Goal: Transaction & Acquisition: Purchase product/service

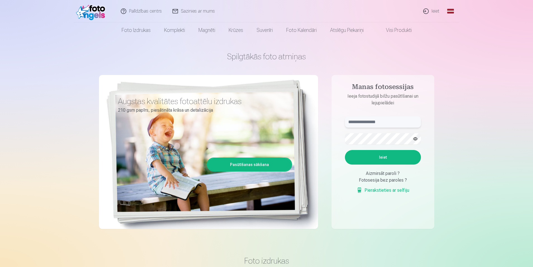
click at [372, 123] on input "text" at bounding box center [383, 121] width 76 height 11
type input "**********"
click at [391, 156] on button "Ieiet" at bounding box center [383, 157] width 76 height 15
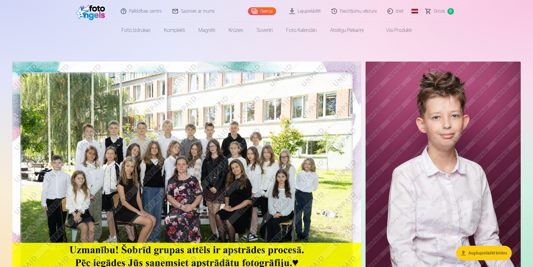
click at [394, 30] on link "Visi produkti" at bounding box center [394, 30] width 48 height 16
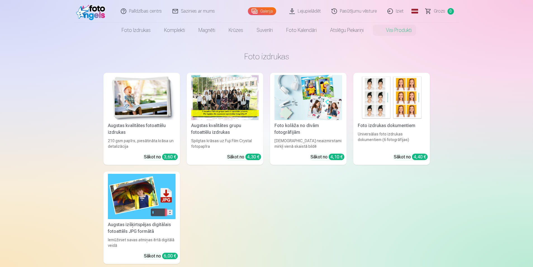
click at [223, 96] on div at bounding box center [225, 97] width 68 height 45
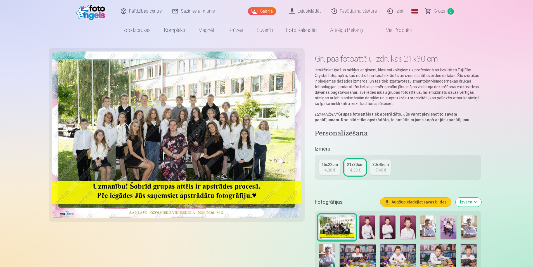
click at [328, 169] on div "4,30 €" at bounding box center [330, 170] width 11 height 6
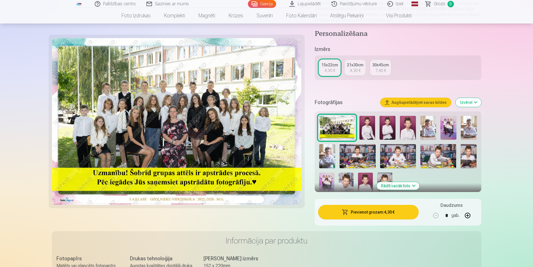
scroll to position [84, 0]
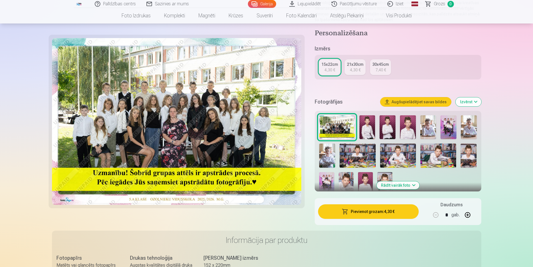
click at [376, 211] on button "Pievienot grozam : 4,30 €" at bounding box center [368, 211] width 100 height 15
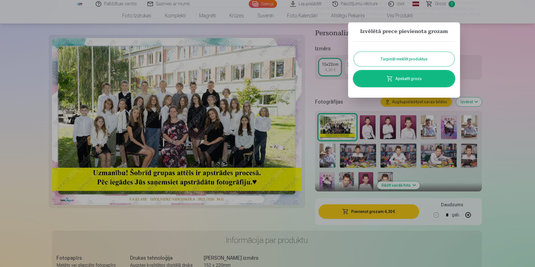
click at [401, 58] on button "Turpināt meklēt produktus" at bounding box center [403, 59] width 101 height 15
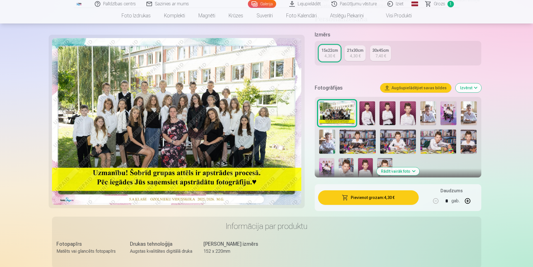
scroll to position [112, 0]
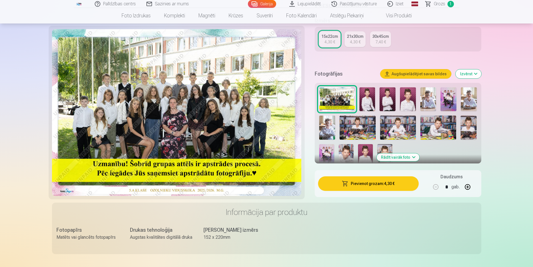
click at [448, 95] on img at bounding box center [449, 99] width 16 height 24
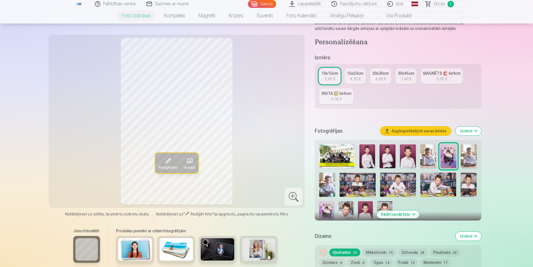
scroll to position [112, 0]
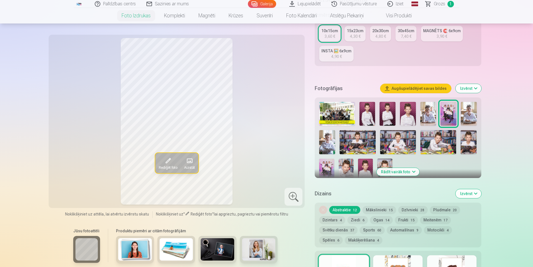
click at [327, 167] on img at bounding box center [326, 170] width 15 height 22
click at [382, 207] on button "Mākslinieki 15" at bounding box center [380, 210] width 34 height 8
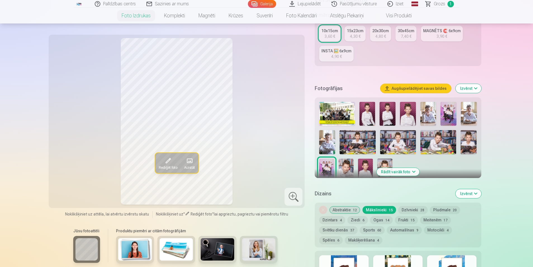
click at [403, 209] on button "Dzīvnieki 28" at bounding box center [412, 210] width 29 height 8
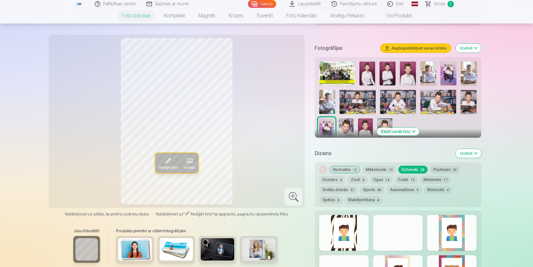
scroll to position [168, 0]
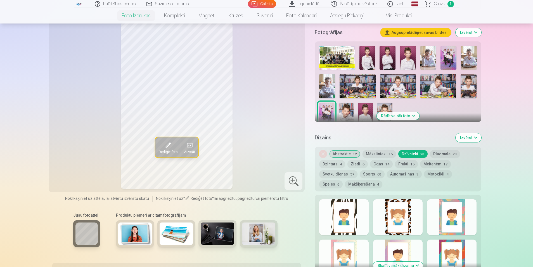
click at [342, 153] on button "Abstraktie 12" at bounding box center [344, 154] width 31 height 8
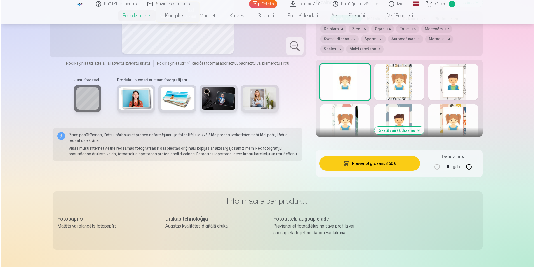
scroll to position [308, 0]
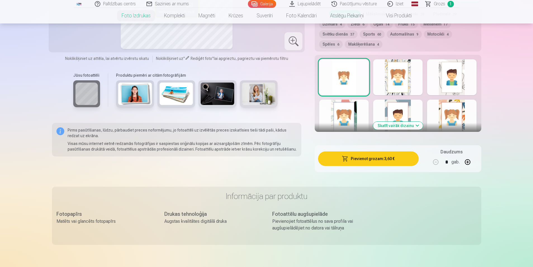
click at [368, 160] on button "Pievienot grozam : 3,60 €" at bounding box center [368, 158] width 100 height 15
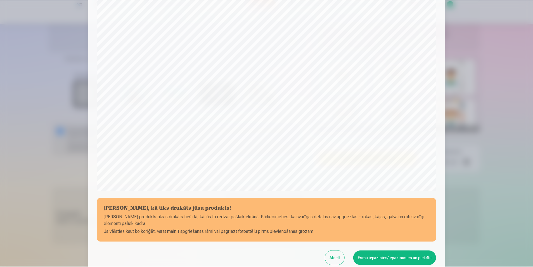
scroll to position [136, 0]
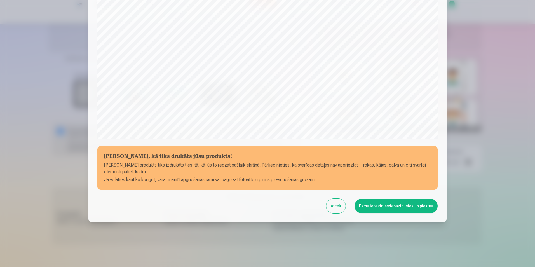
click at [396, 207] on button "Esmu iepazinies/iepazinusies un piekrītu" at bounding box center [395, 206] width 83 height 15
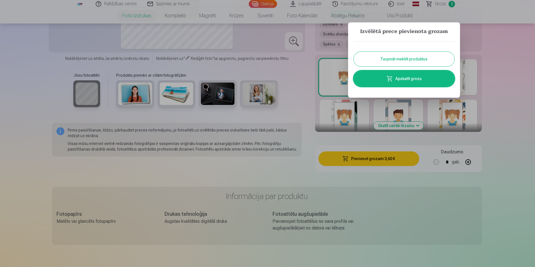
click at [408, 59] on button "Turpināt meklēt produktus" at bounding box center [403, 59] width 101 height 15
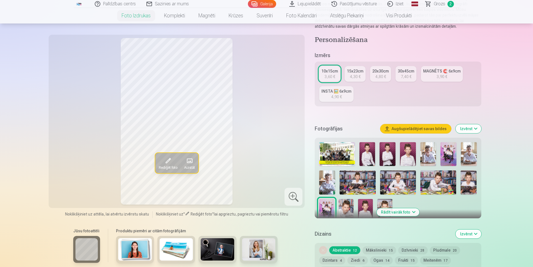
scroll to position [84, 0]
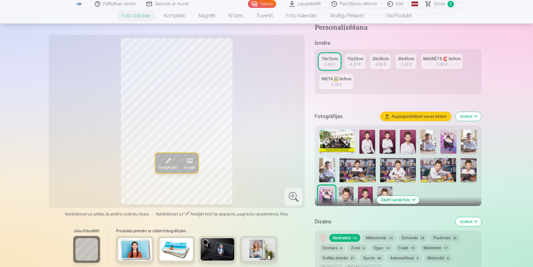
click at [440, 65] on div "3,90 €" at bounding box center [442, 65] width 11 height 6
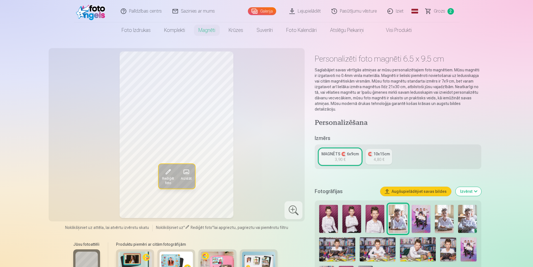
click at [346, 154] on link "MAGNĒTS 🧲 6x9cm 3,90 €" at bounding box center [340, 157] width 42 height 16
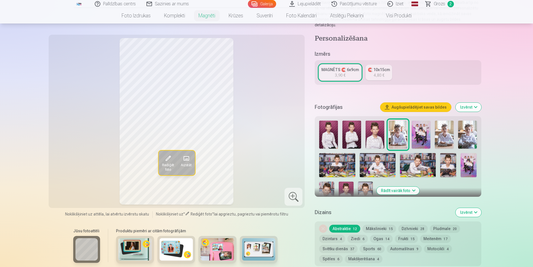
scroll to position [112, 0]
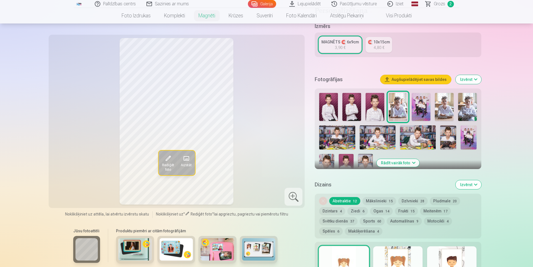
click at [331, 100] on img at bounding box center [328, 107] width 19 height 28
click at [347, 100] on img at bounding box center [351, 107] width 19 height 28
click at [377, 102] on img at bounding box center [375, 107] width 19 height 28
click at [403, 105] on img at bounding box center [398, 107] width 19 height 28
click at [441, 105] on img at bounding box center [444, 107] width 19 height 28
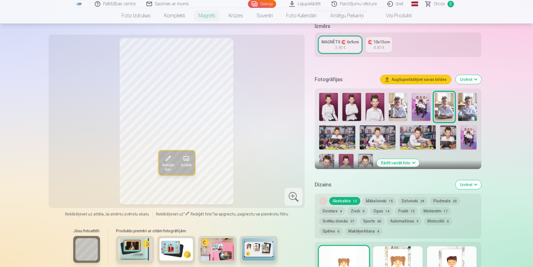
click at [467, 105] on img at bounding box center [467, 107] width 19 height 28
click at [349, 127] on img at bounding box center [337, 137] width 36 height 24
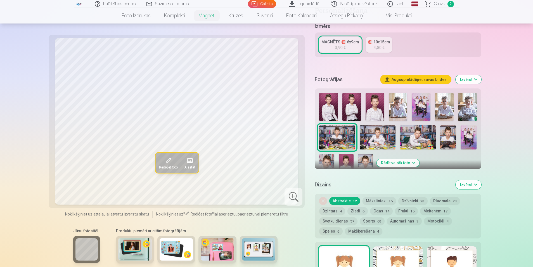
click at [368, 131] on img at bounding box center [378, 137] width 36 height 24
click at [417, 134] on img at bounding box center [418, 137] width 36 height 24
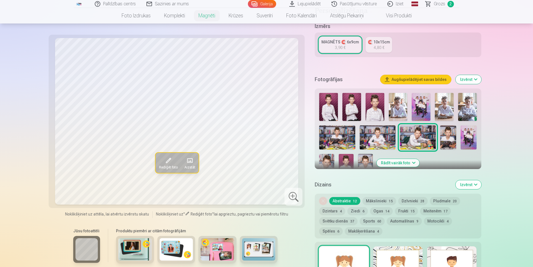
click at [448, 134] on img at bounding box center [448, 137] width 16 height 24
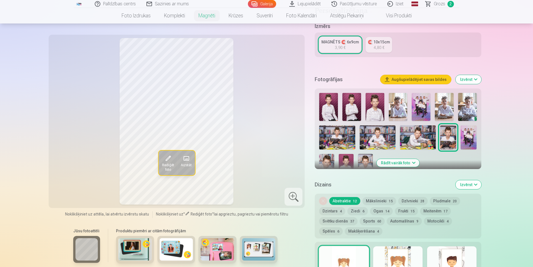
click at [470, 130] on img at bounding box center [469, 137] width 16 height 24
click at [327, 154] on img at bounding box center [326, 165] width 15 height 22
click at [347, 154] on img at bounding box center [346, 165] width 15 height 22
click at [362, 154] on img at bounding box center [365, 165] width 15 height 22
click at [395, 105] on img at bounding box center [398, 107] width 19 height 28
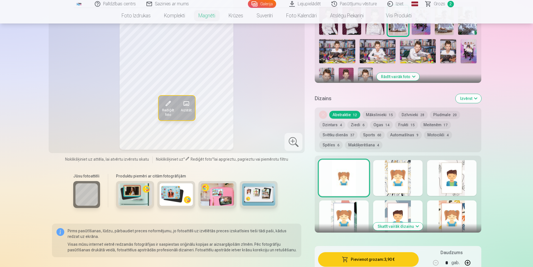
scroll to position [224, 0]
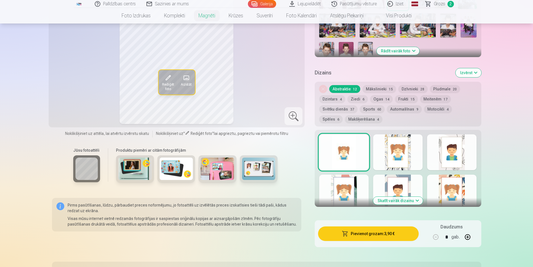
click at [407, 197] on button "Skatīt vairāk dizainu" at bounding box center [398, 201] width 50 height 8
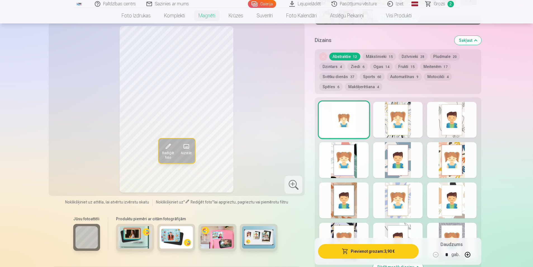
scroll to position [252, 0]
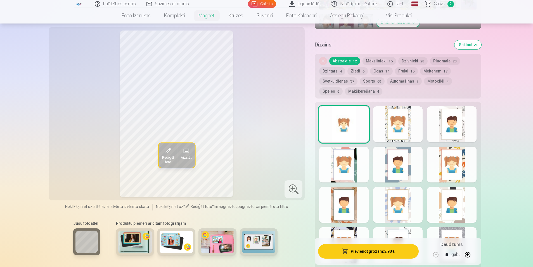
click at [349, 166] on div at bounding box center [343, 165] width 49 height 36
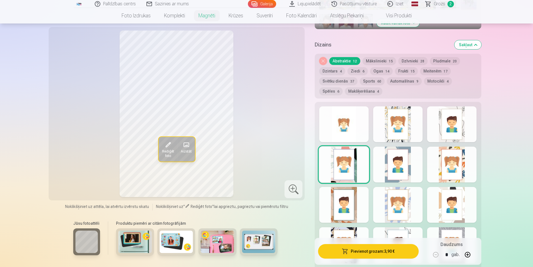
click at [391, 159] on div at bounding box center [397, 165] width 49 height 36
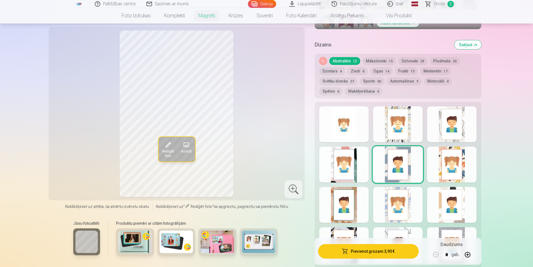
click at [440, 160] on div at bounding box center [451, 165] width 49 height 36
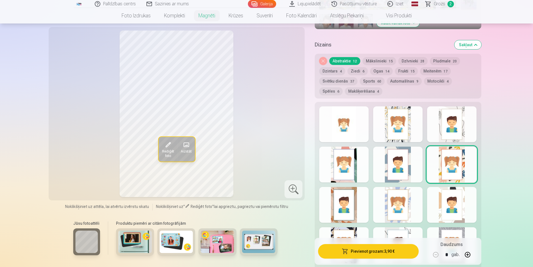
click at [351, 190] on div at bounding box center [343, 205] width 49 height 36
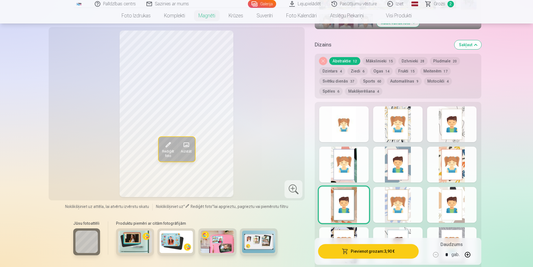
click at [397, 192] on div at bounding box center [397, 205] width 49 height 36
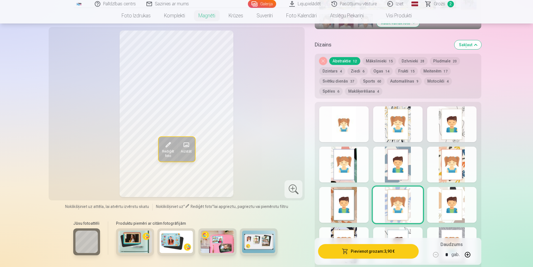
click at [447, 196] on div at bounding box center [451, 205] width 49 height 36
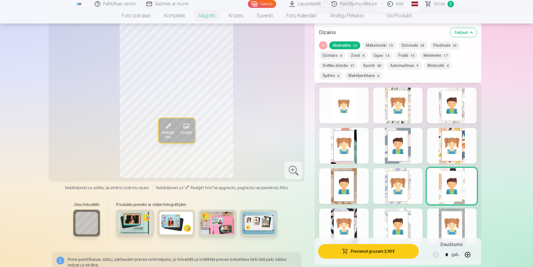
scroll to position [280, 0]
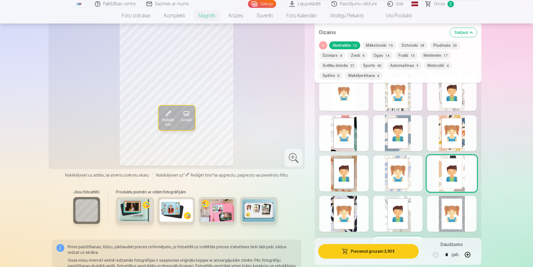
click at [359, 202] on div at bounding box center [343, 214] width 49 height 36
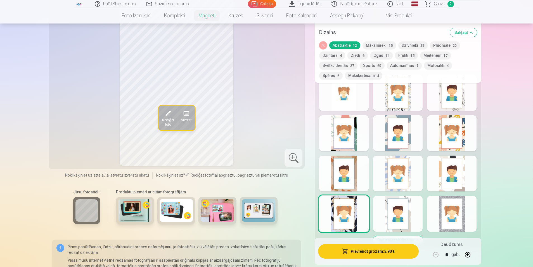
click at [390, 200] on div at bounding box center [397, 214] width 49 height 36
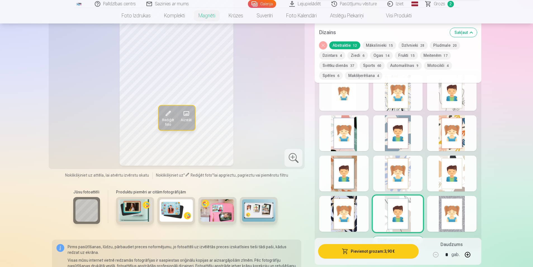
click at [433, 205] on div at bounding box center [451, 214] width 49 height 36
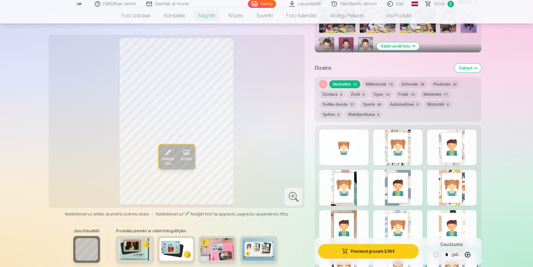
scroll to position [224, 0]
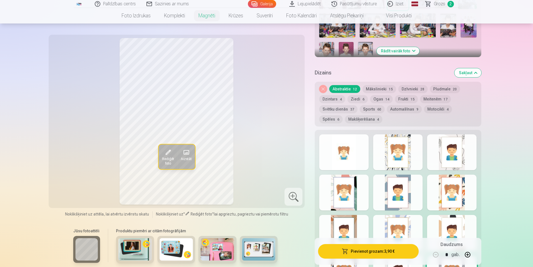
click at [347, 140] on div at bounding box center [343, 152] width 49 height 36
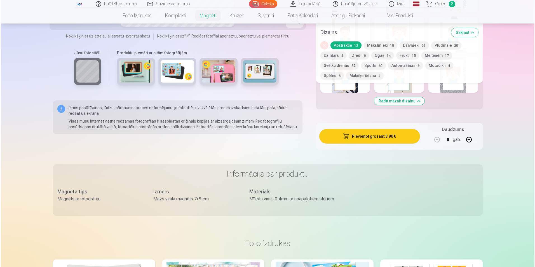
scroll to position [419, 0]
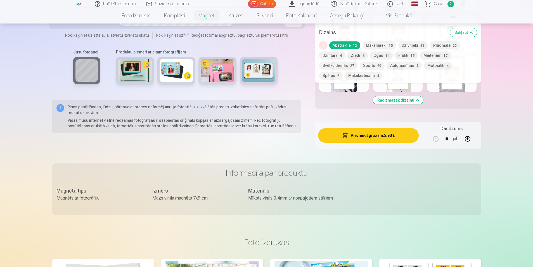
click at [382, 129] on button "Pievienot grozam : 3,90 €" at bounding box center [368, 135] width 100 height 15
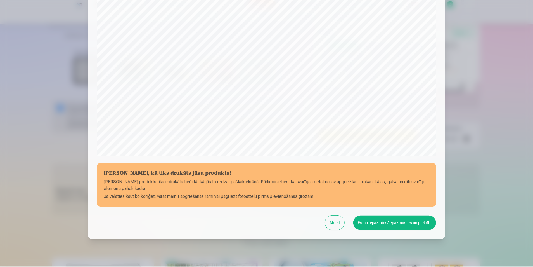
scroll to position [136, 0]
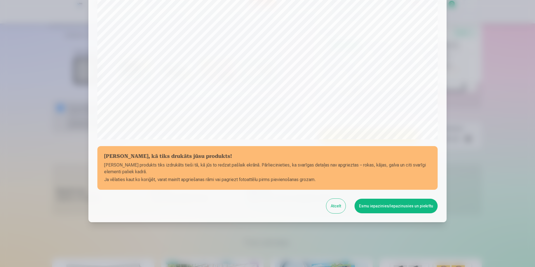
click at [397, 203] on button "Esmu iepazinies/iepazinusies un piekrītu" at bounding box center [395, 206] width 83 height 15
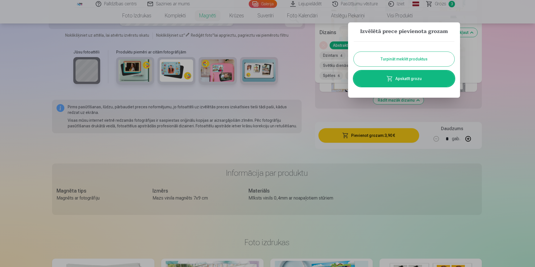
click at [406, 55] on button "Turpināt meklēt produktus" at bounding box center [403, 59] width 101 height 15
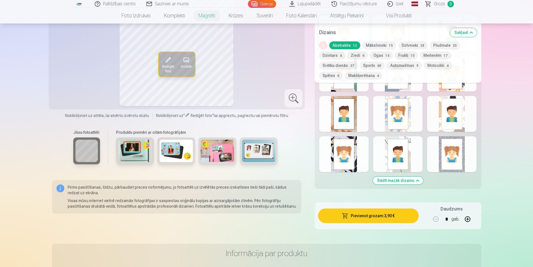
scroll to position [308, 0]
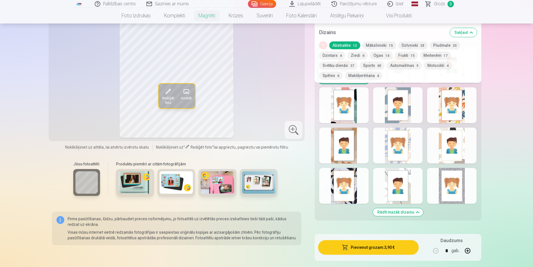
click at [443, 2] on span "Grozs" at bounding box center [439, 4] width 11 height 7
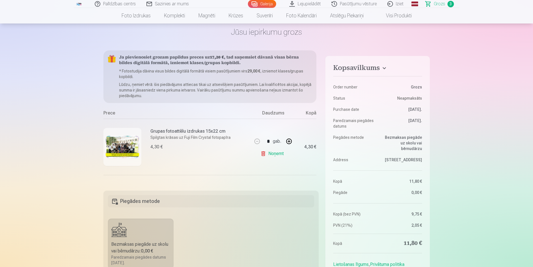
scroll to position [28, 0]
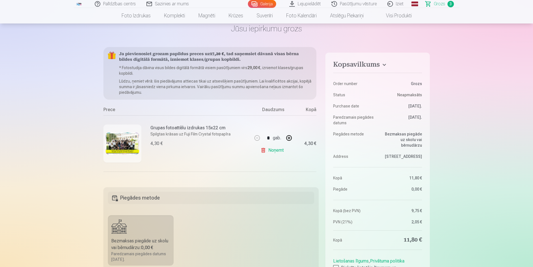
click at [394, 15] on link "Visi produkti" at bounding box center [394, 16] width 48 height 16
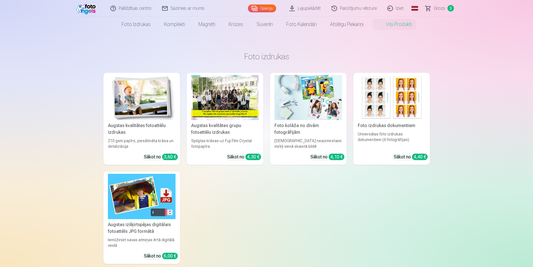
scroll to position [28, 0]
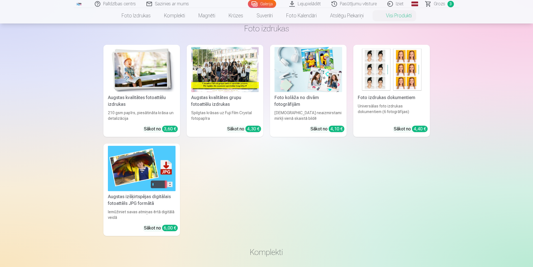
click at [297, 80] on img at bounding box center [309, 69] width 68 height 45
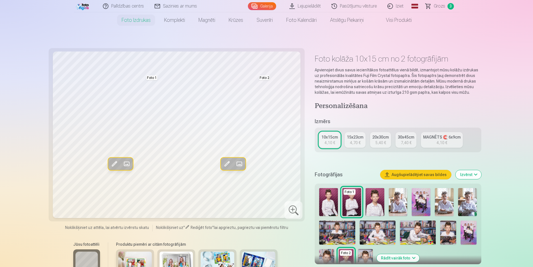
scroll to position [28, 0]
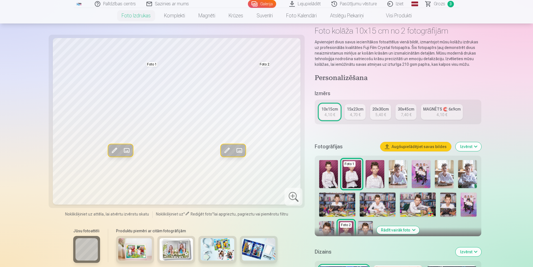
click at [449, 204] on img at bounding box center [448, 204] width 16 height 24
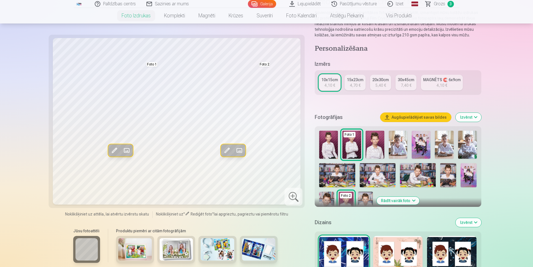
scroll to position [56, 0]
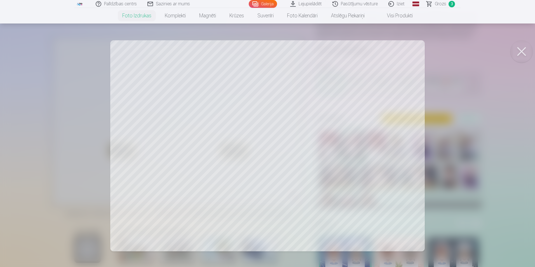
click at [347, 133] on div at bounding box center [267, 133] width 535 height 267
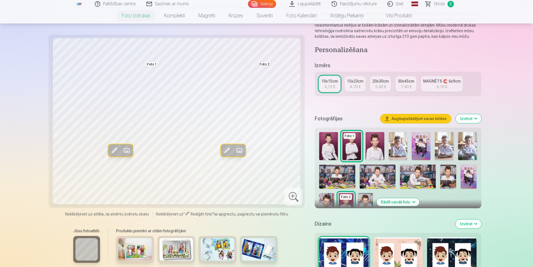
click at [372, 175] on img at bounding box center [378, 176] width 36 height 24
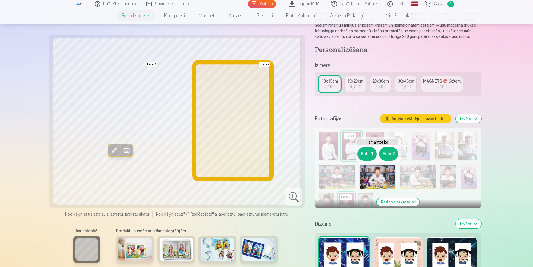
click at [389, 155] on button "Foto 2" at bounding box center [388, 153] width 19 height 13
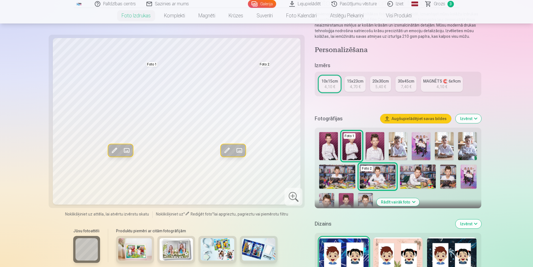
click at [415, 175] on img at bounding box center [418, 176] width 36 height 24
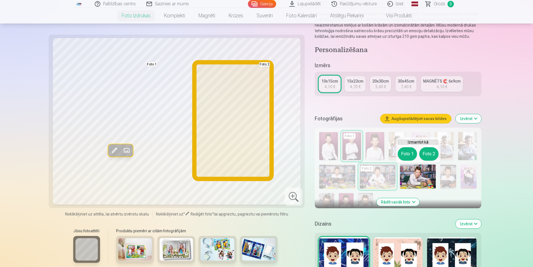
click at [425, 154] on button "Foto 2" at bounding box center [428, 153] width 19 height 13
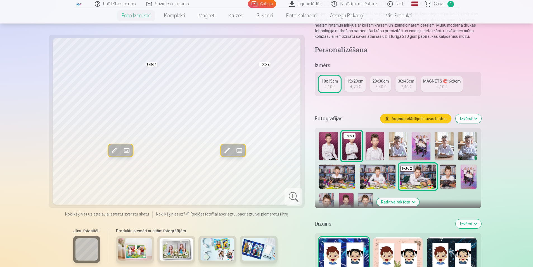
click at [450, 176] on img at bounding box center [448, 176] width 16 height 24
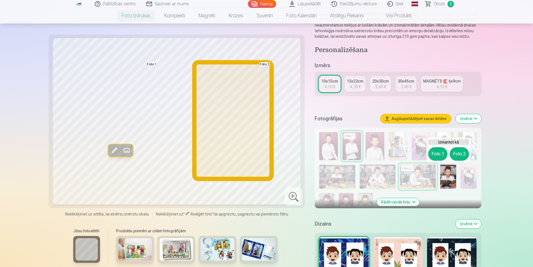
click at [455, 151] on button "Foto 2" at bounding box center [459, 153] width 19 height 13
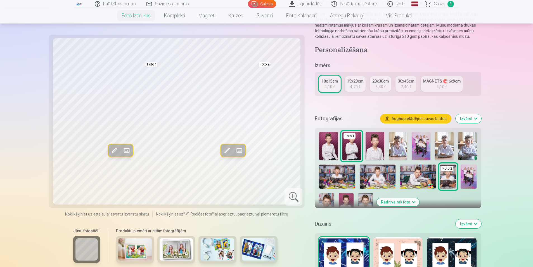
click at [469, 145] on img at bounding box center [467, 146] width 19 height 28
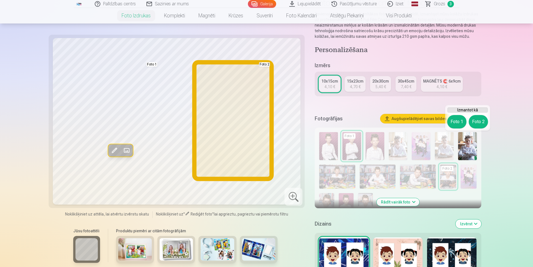
click at [475, 121] on button "Foto 2" at bounding box center [478, 121] width 19 height 13
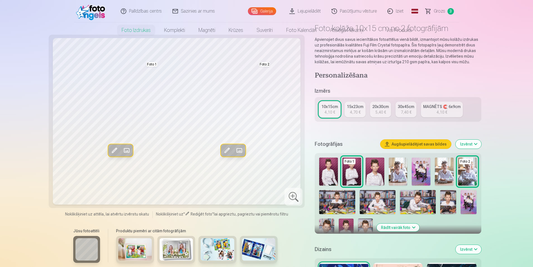
scroll to position [0, 0]
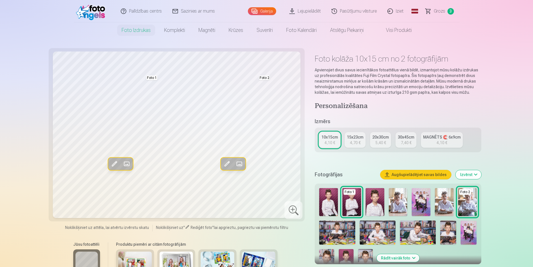
click at [391, 29] on link "Visi produkti" at bounding box center [394, 30] width 48 height 16
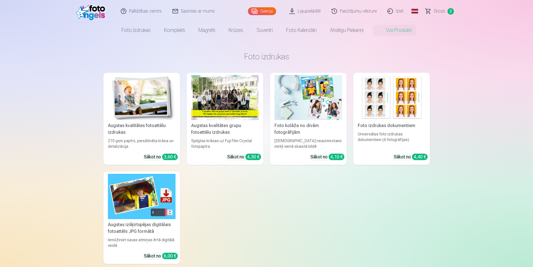
click at [235, 105] on div at bounding box center [225, 97] width 68 height 45
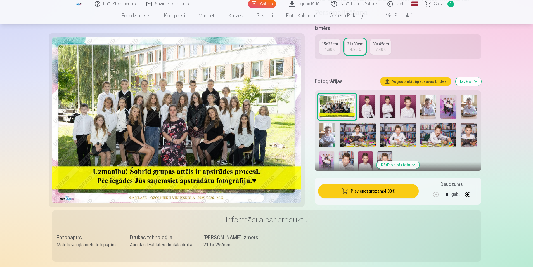
scroll to position [140, 0]
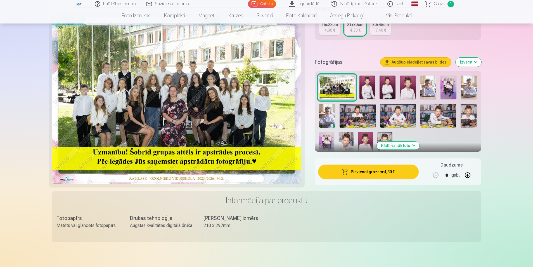
click at [350, 114] on img at bounding box center [358, 116] width 36 height 24
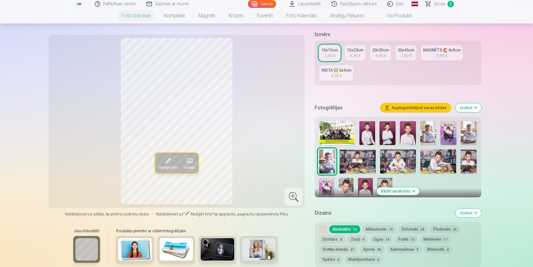
scroll to position [112, 0]
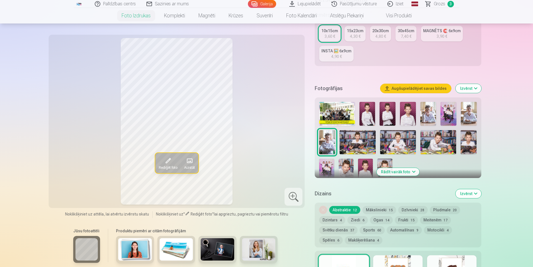
click at [366, 145] on img at bounding box center [358, 142] width 36 height 24
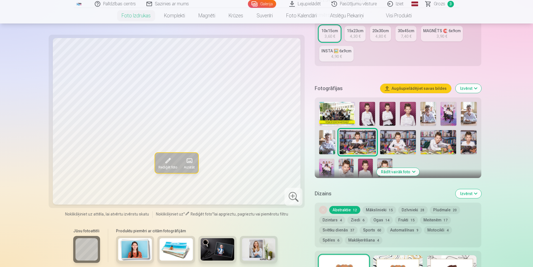
click at [389, 145] on img at bounding box center [398, 142] width 36 height 24
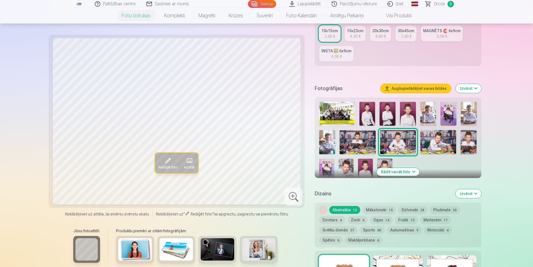
click at [436, 145] on img at bounding box center [439, 142] width 36 height 24
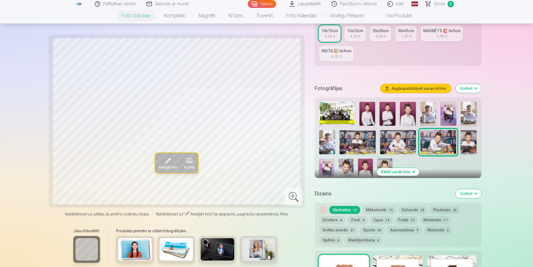
click at [469, 145] on img at bounding box center [469, 142] width 16 height 24
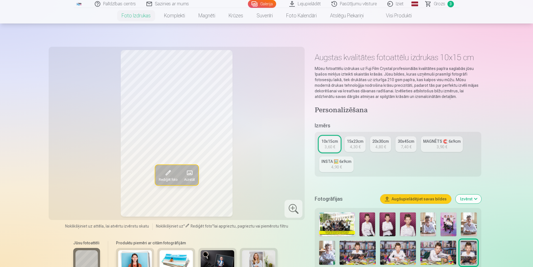
scroll to position [0, 0]
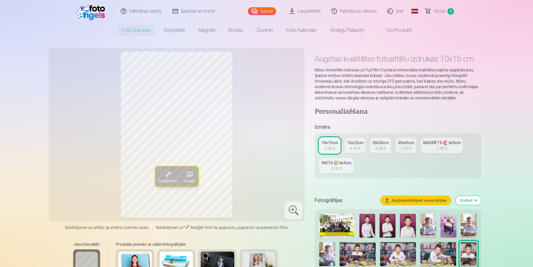
click at [443, 9] on span "Grozs" at bounding box center [439, 11] width 11 height 7
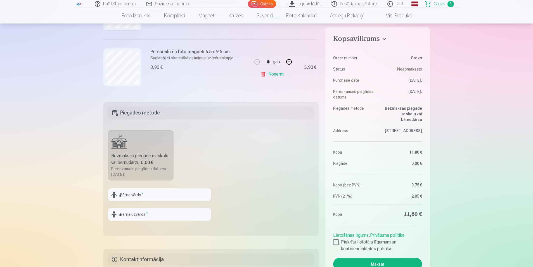
scroll to position [112, 0]
click at [131, 194] on input "text" at bounding box center [159, 195] width 103 height 13
type input "*"
type input "*******"
click at [134, 213] on input "text" at bounding box center [159, 215] width 103 height 13
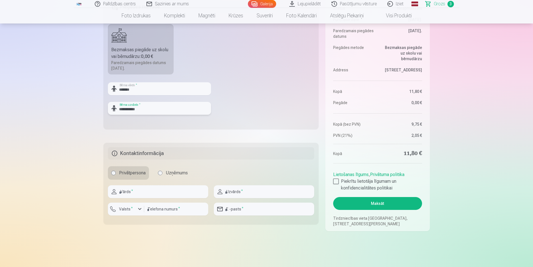
scroll to position [224, 0]
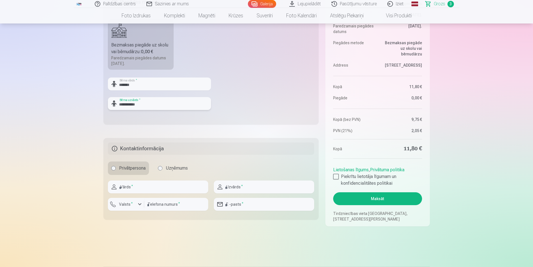
type input "**********"
click at [133, 188] on input "text" at bounding box center [158, 186] width 100 height 13
type input "*****"
click at [227, 188] on input "text" at bounding box center [264, 186] width 100 height 13
type input "**********"
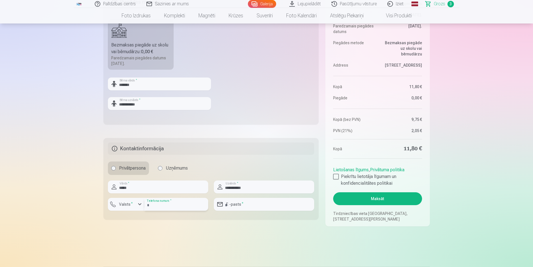
click at [165, 204] on input "number" at bounding box center [176, 204] width 64 height 13
type input "********"
click at [235, 205] on input "email" at bounding box center [264, 204] width 100 height 13
type input "**********"
click at [336, 175] on div at bounding box center [336, 177] width 6 height 6
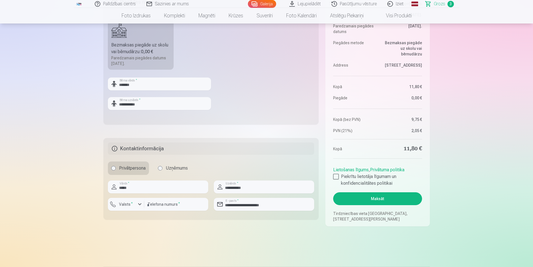
click at [383, 199] on button "Maksāt" at bounding box center [377, 198] width 89 height 13
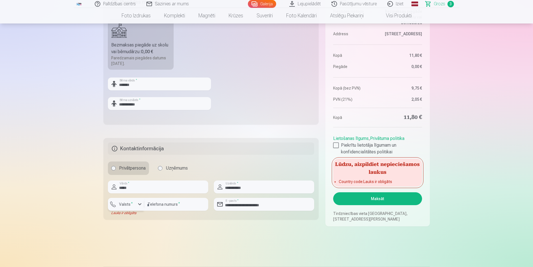
click at [135, 203] on div "button" at bounding box center [127, 205] width 17 height 6
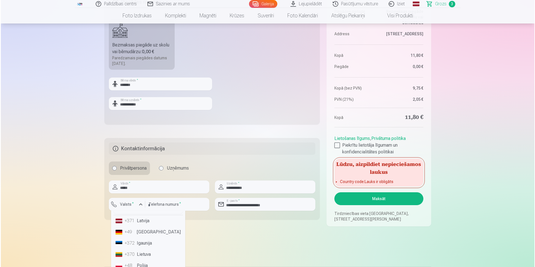
scroll to position [0, 0]
click at [146, 232] on li "+371 Latvija" at bounding box center [147, 230] width 70 height 11
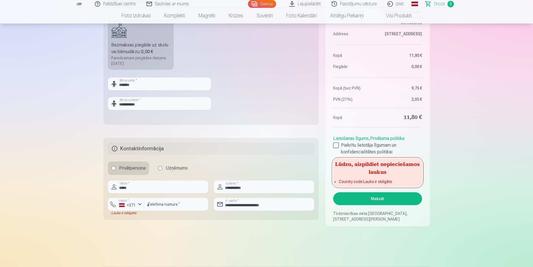
click at [376, 199] on button "Maksāt" at bounding box center [377, 198] width 89 height 13
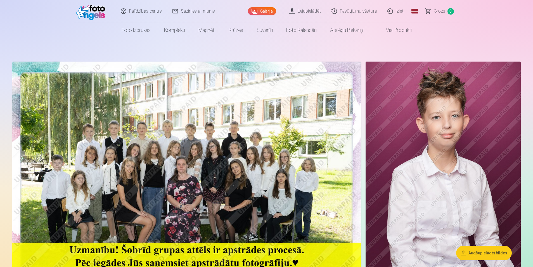
click at [413, 75] on img at bounding box center [443, 178] width 155 height 233
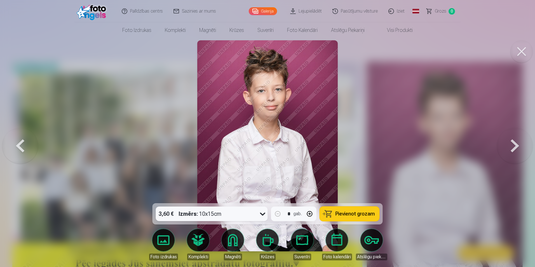
drag, startPoint x: 512, startPoint y: 0, endPoint x: 403, endPoint y: 72, distance: 130.7
click at [403, 72] on div at bounding box center [267, 133] width 535 height 267
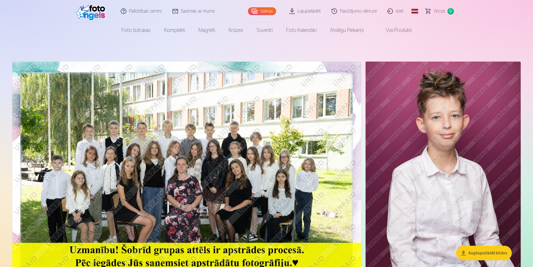
click at [402, 10] on link "Iziet" at bounding box center [395, 11] width 27 height 22
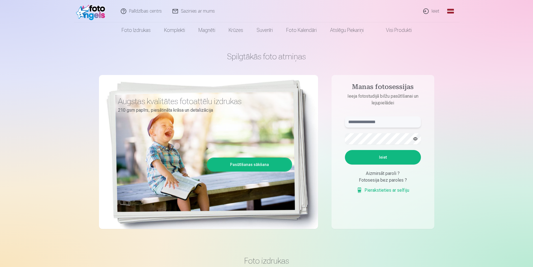
click at [368, 121] on input "text" at bounding box center [383, 121] width 76 height 11
type input "**********"
click at [387, 158] on button "Ieiet" at bounding box center [383, 157] width 76 height 15
